Goal: Task Accomplishment & Management: Use online tool/utility

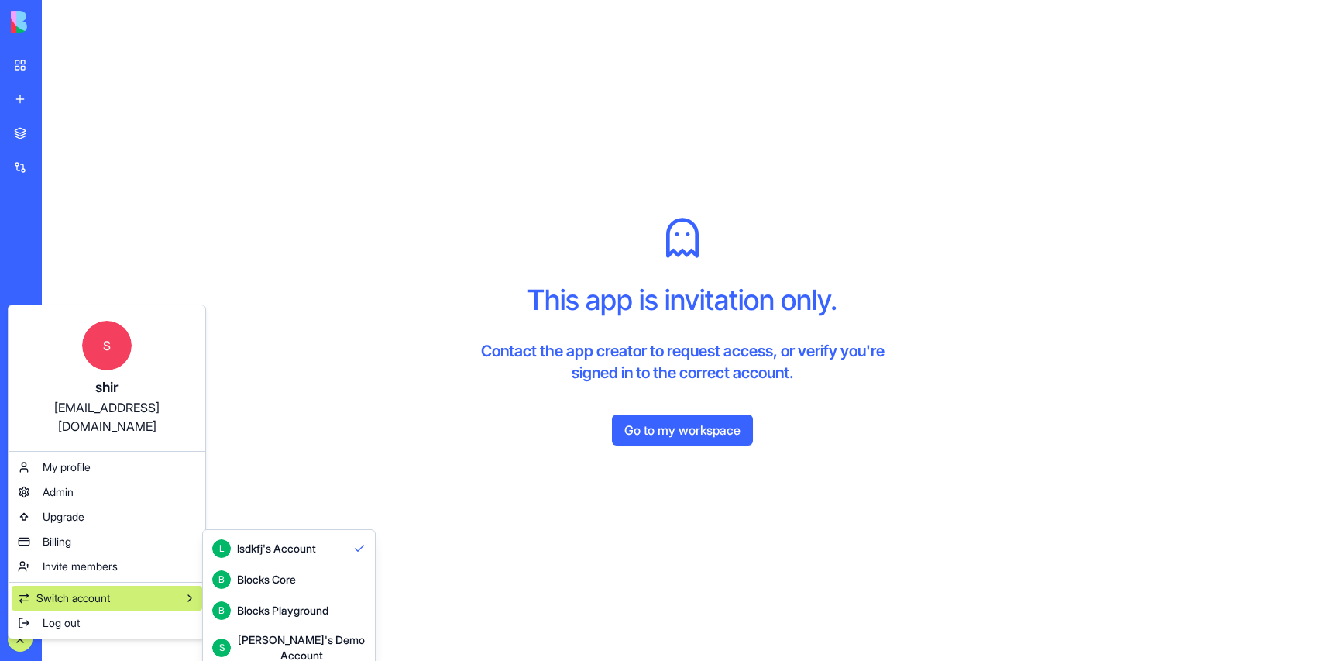
click at [253, 580] on div "Blocks Core" at bounding box center [266, 579] width 59 height 15
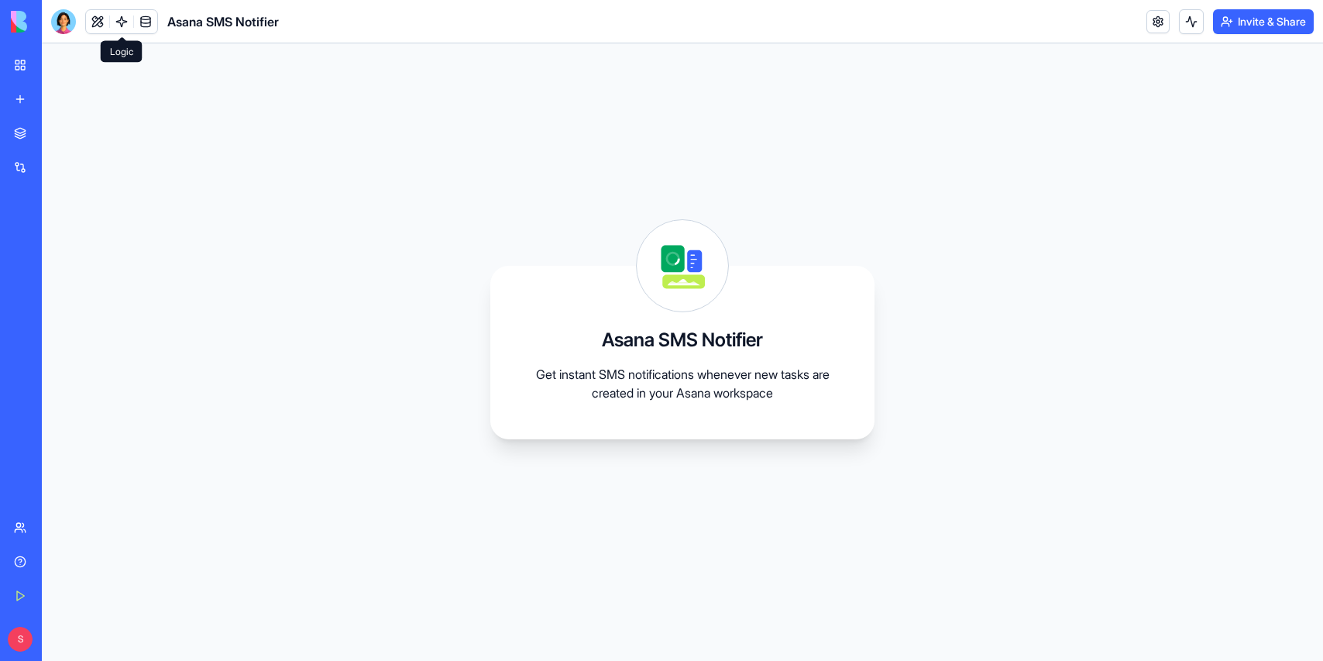
click at [126, 20] on link at bounding box center [121, 21] width 23 height 23
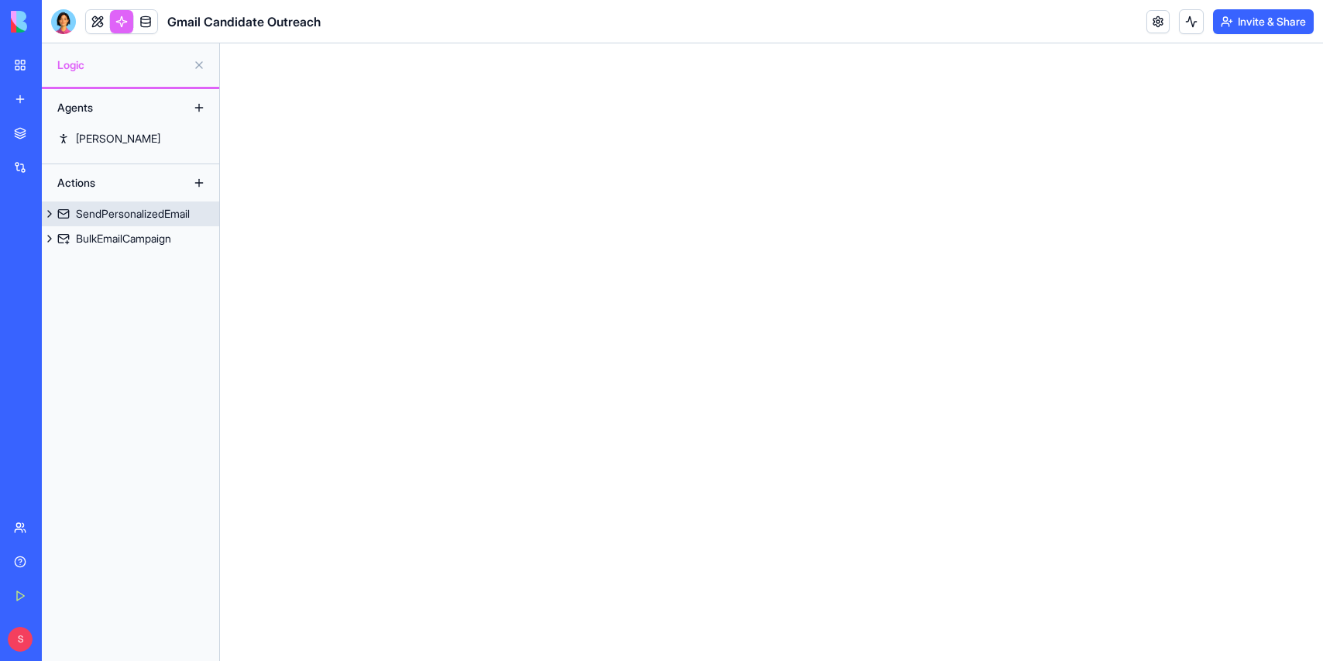
click at [124, 205] on link "SendPersonalizedEmail" at bounding box center [130, 213] width 177 height 25
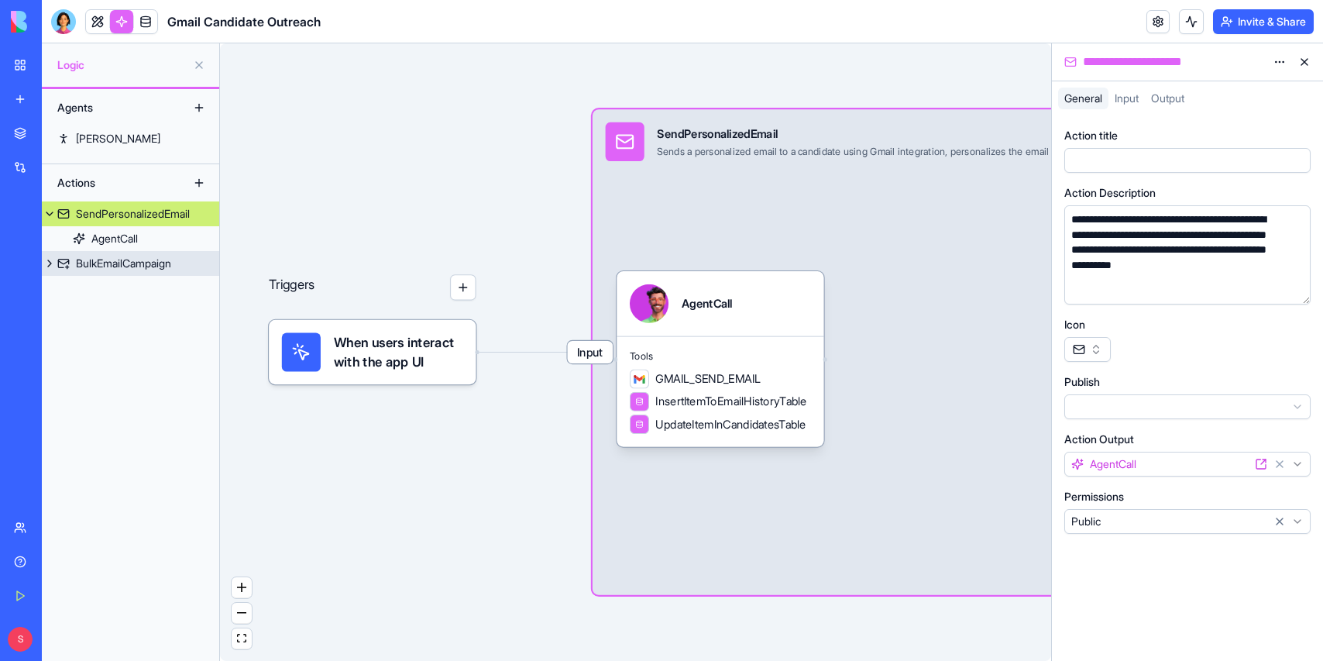
click at [112, 267] on div "BulkEmailCampaign" at bounding box center [123, 263] width 95 height 15
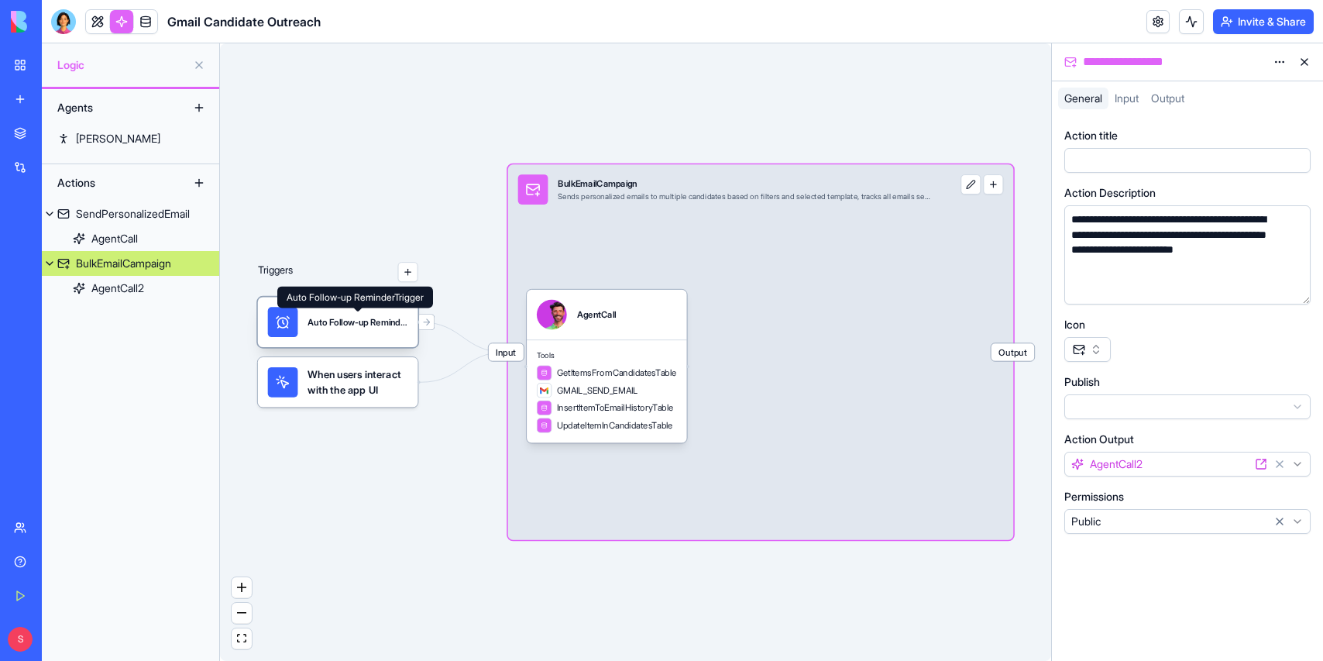
click at [346, 325] on div "Auto Follow-up ReminderTrigger" at bounding box center [358, 322] width 100 height 12
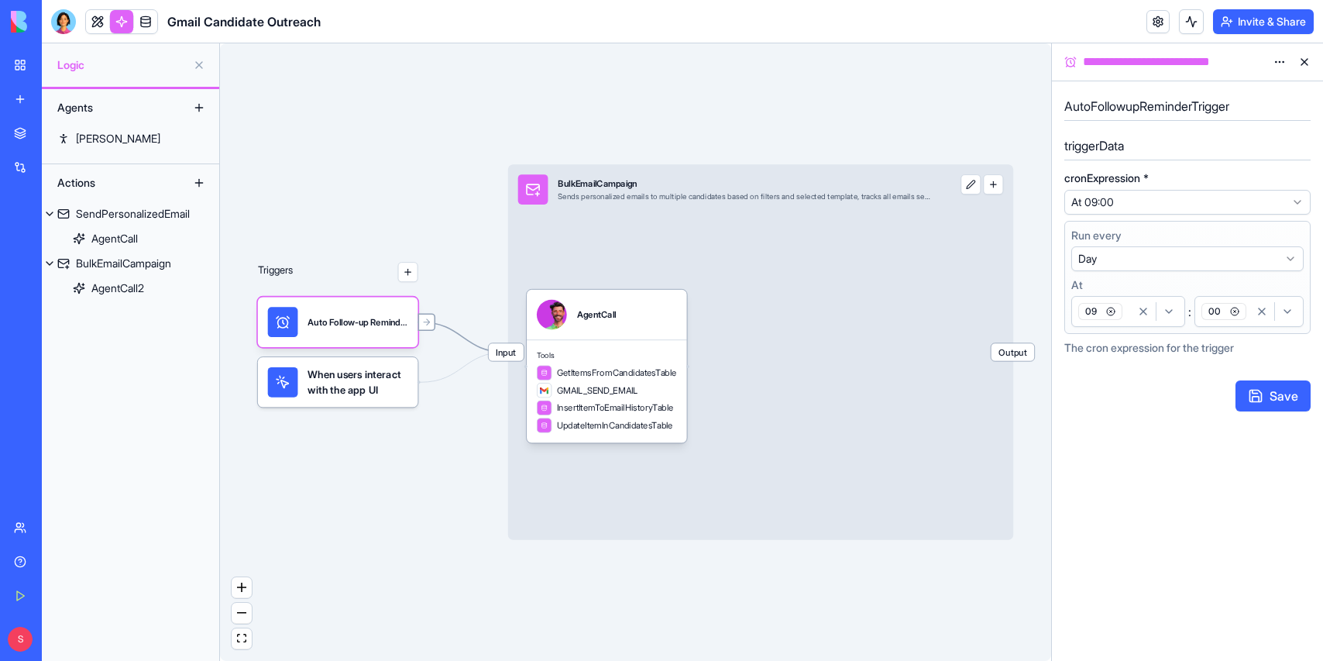
click at [429, 325] on icon at bounding box center [427, 322] width 10 height 10
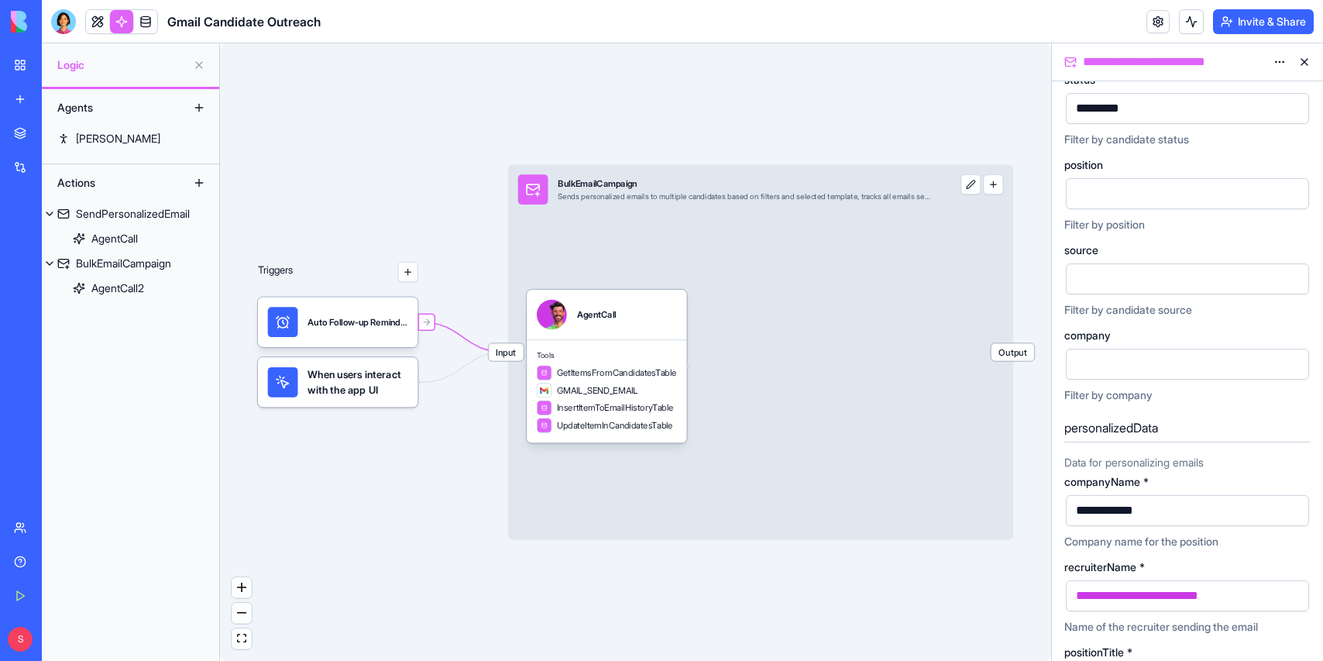
scroll to position [237, 0]
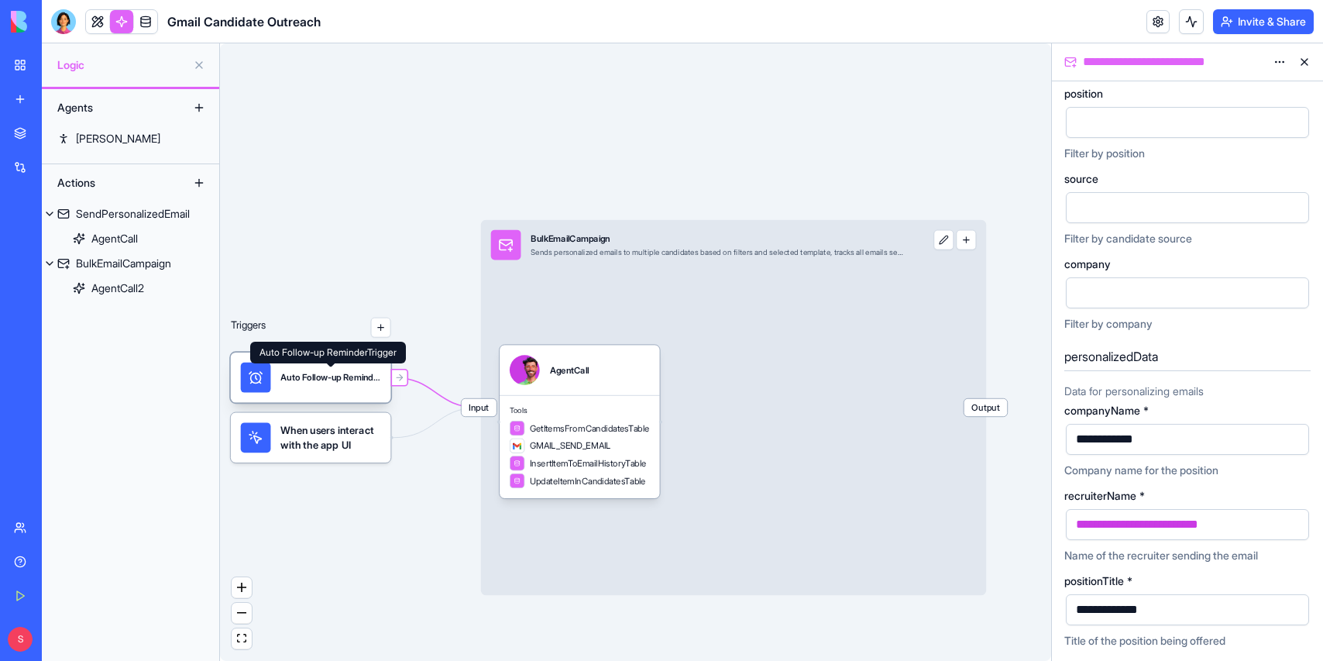
click at [340, 386] on div "Auto Follow-up ReminderTrigger" at bounding box center [330, 378] width 100 height 30
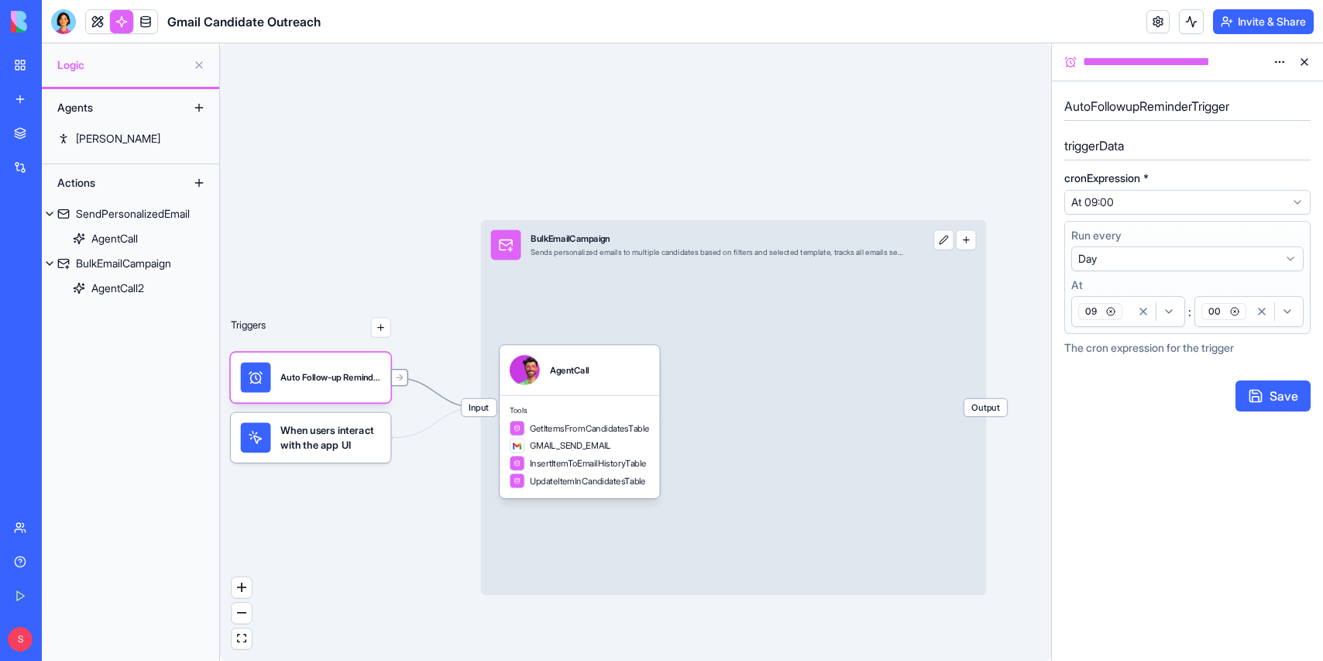
click at [401, 380] on icon at bounding box center [399, 378] width 10 height 10
